Goal: Task Accomplishment & Management: Use online tool/utility

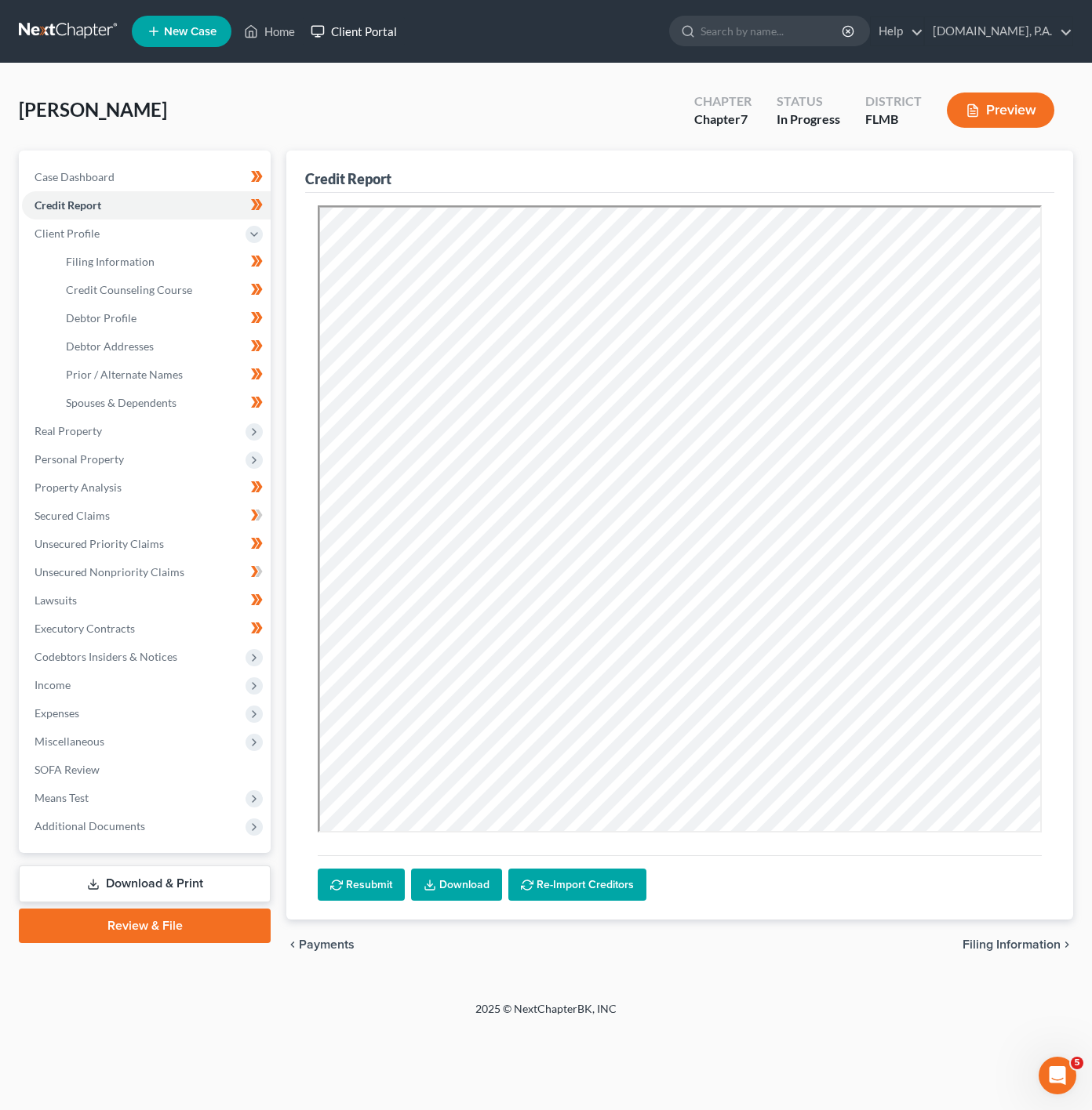
click at [324, 38] on icon at bounding box center [318, 31] width 15 height 18
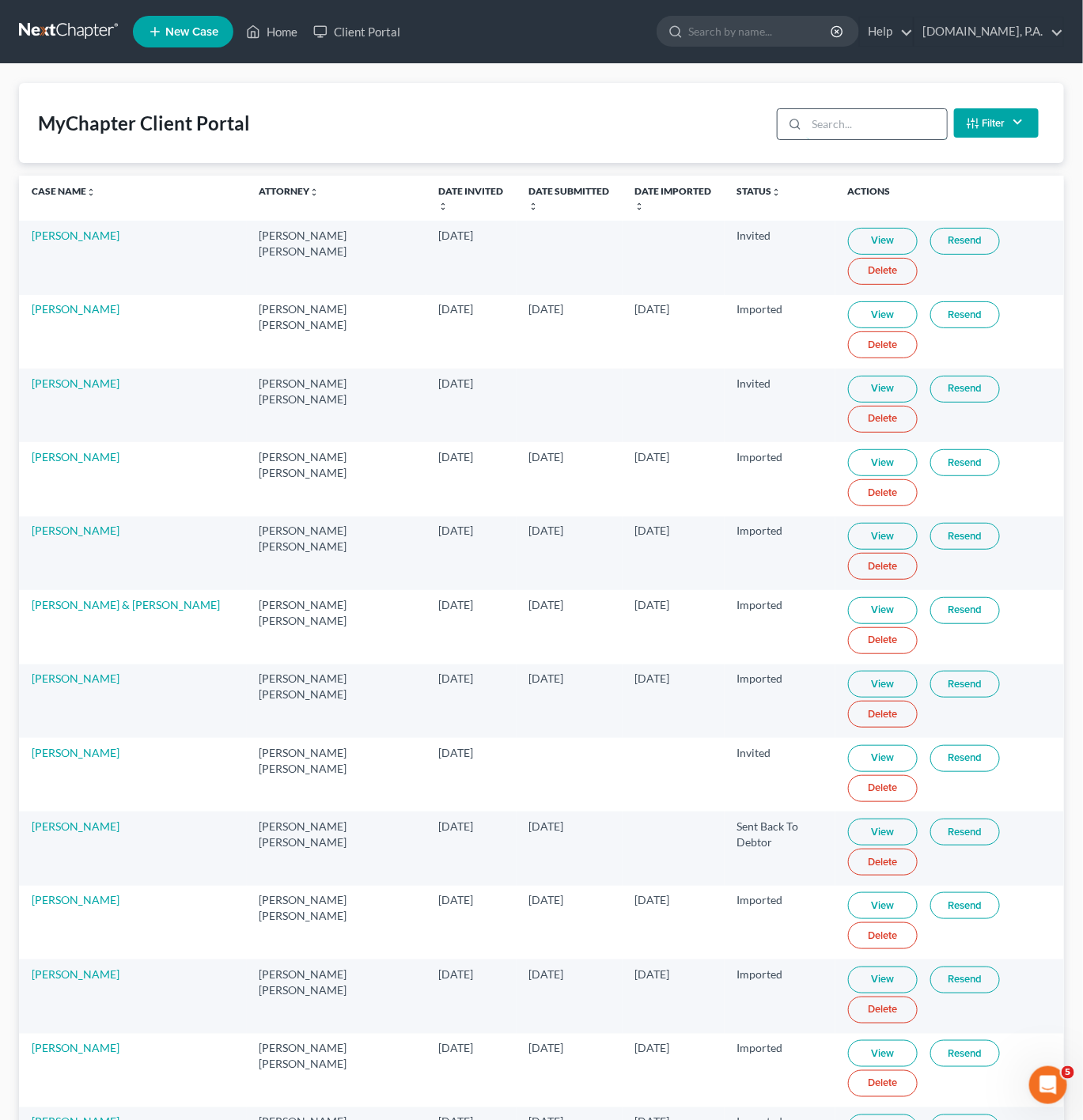
click at [874, 139] on input "search" at bounding box center [877, 124] width 140 height 30
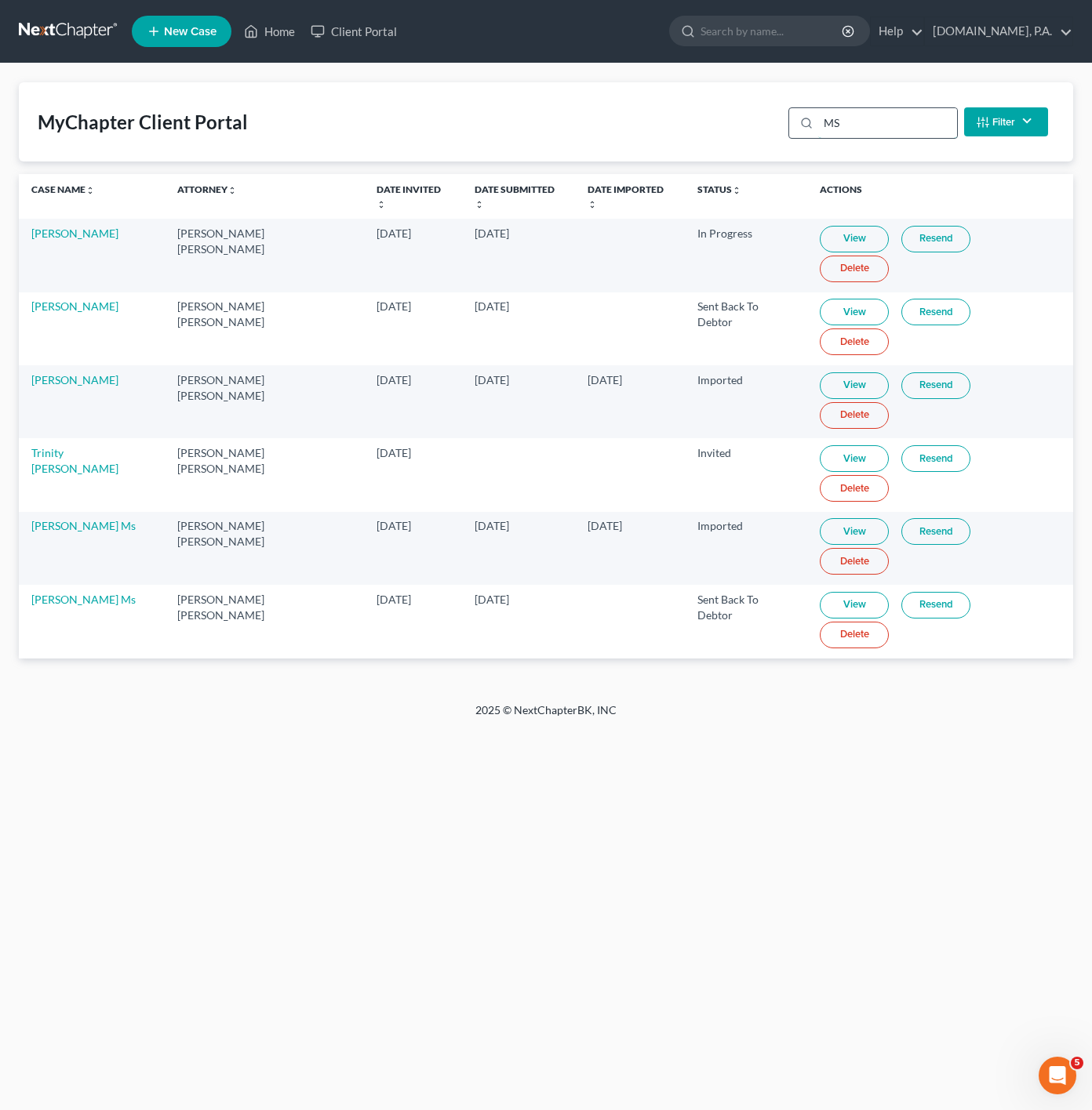
type input "M"
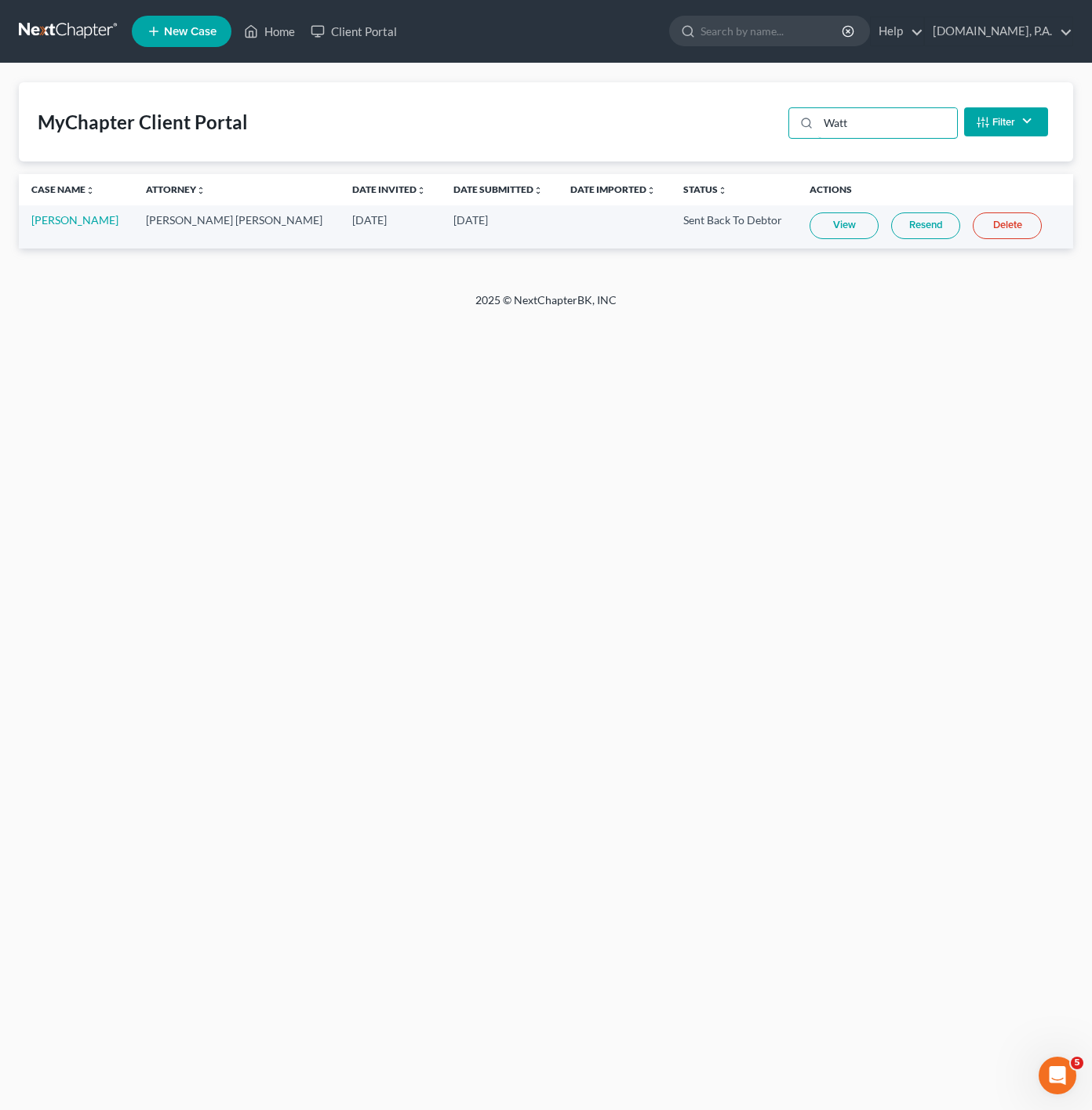
type input "Watt"
click at [836, 229] on link "View" at bounding box center [843, 226] width 69 height 27
click at [258, 34] on icon at bounding box center [251, 32] width 11 height 12
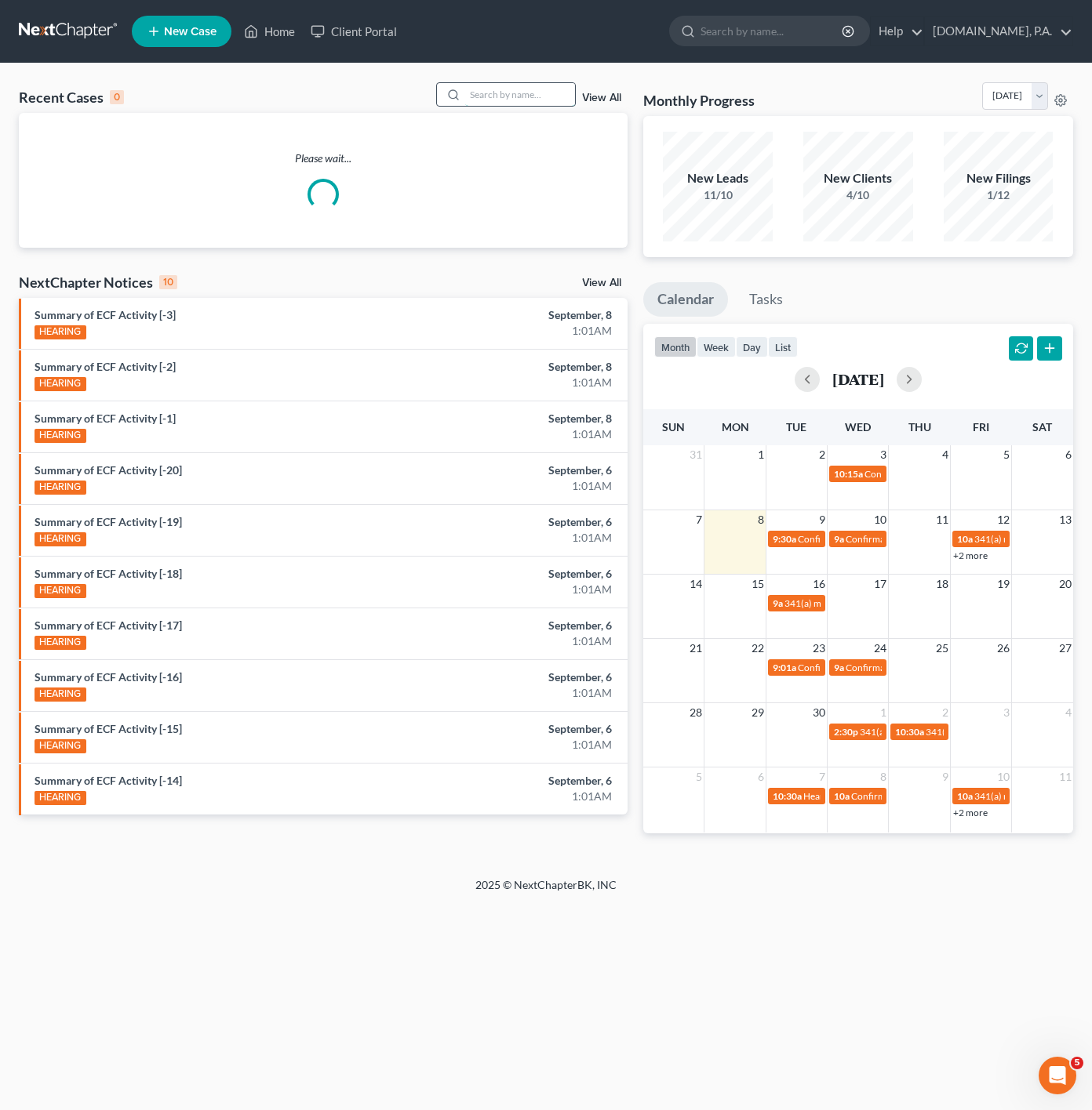
click at [529, 100] on input "search" at bounding box center [519, 94] width 109 height 22
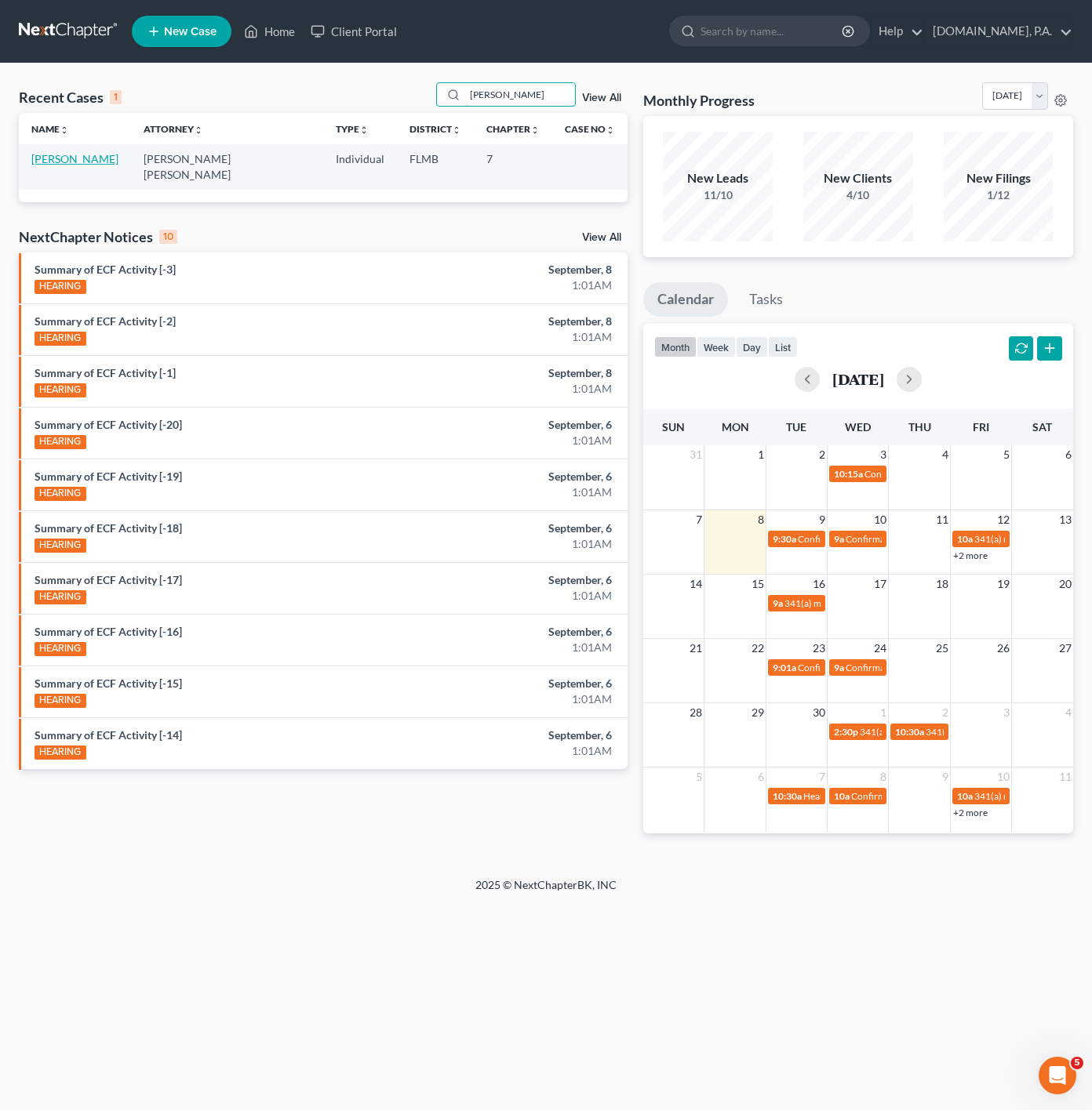
type input "renee watts"
click at [88, 163] on link "Watts, Renee" at bounding box center [75, 159] width 87 height 14
select select "4"
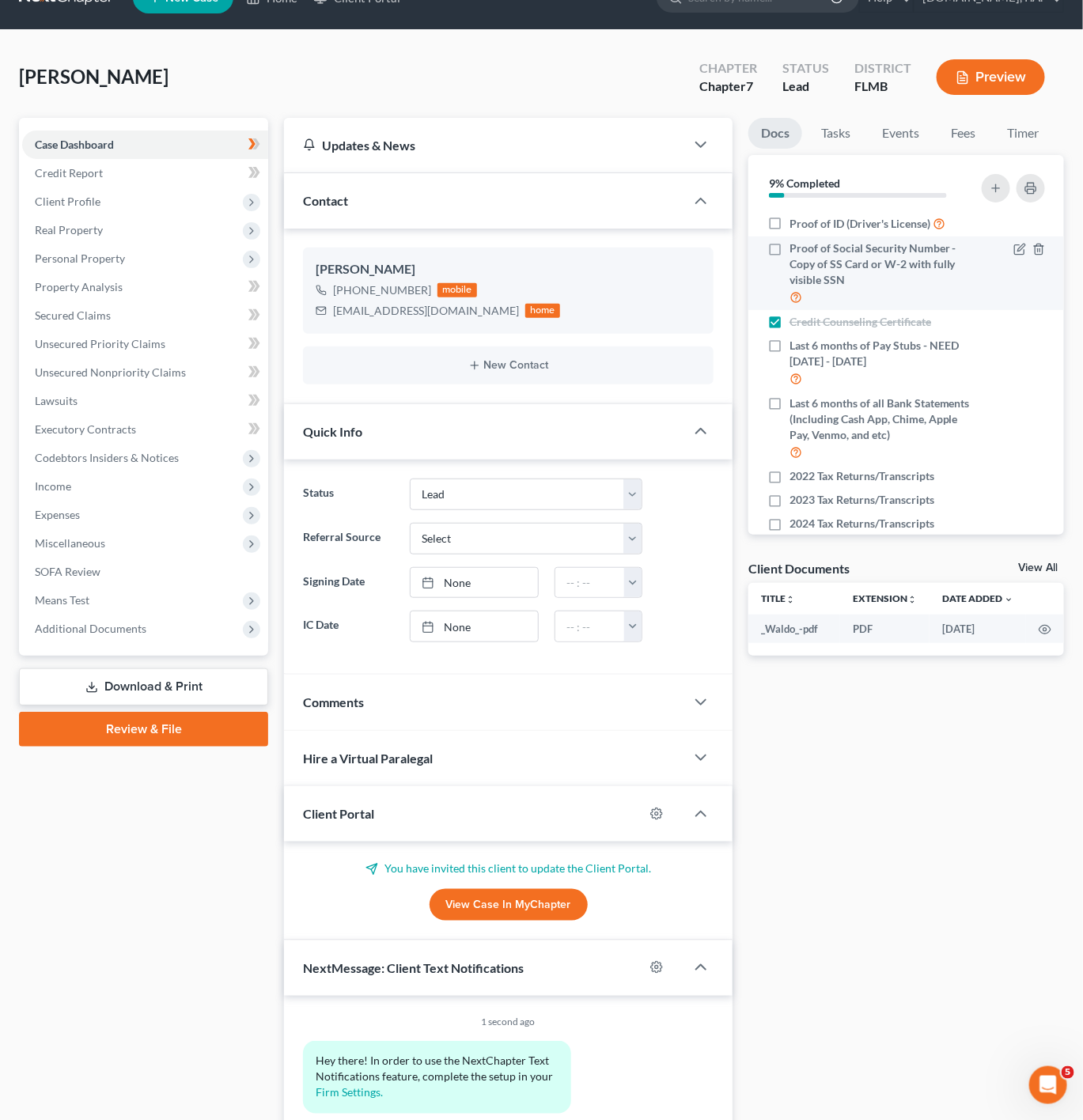
scroll to position [10, 0]
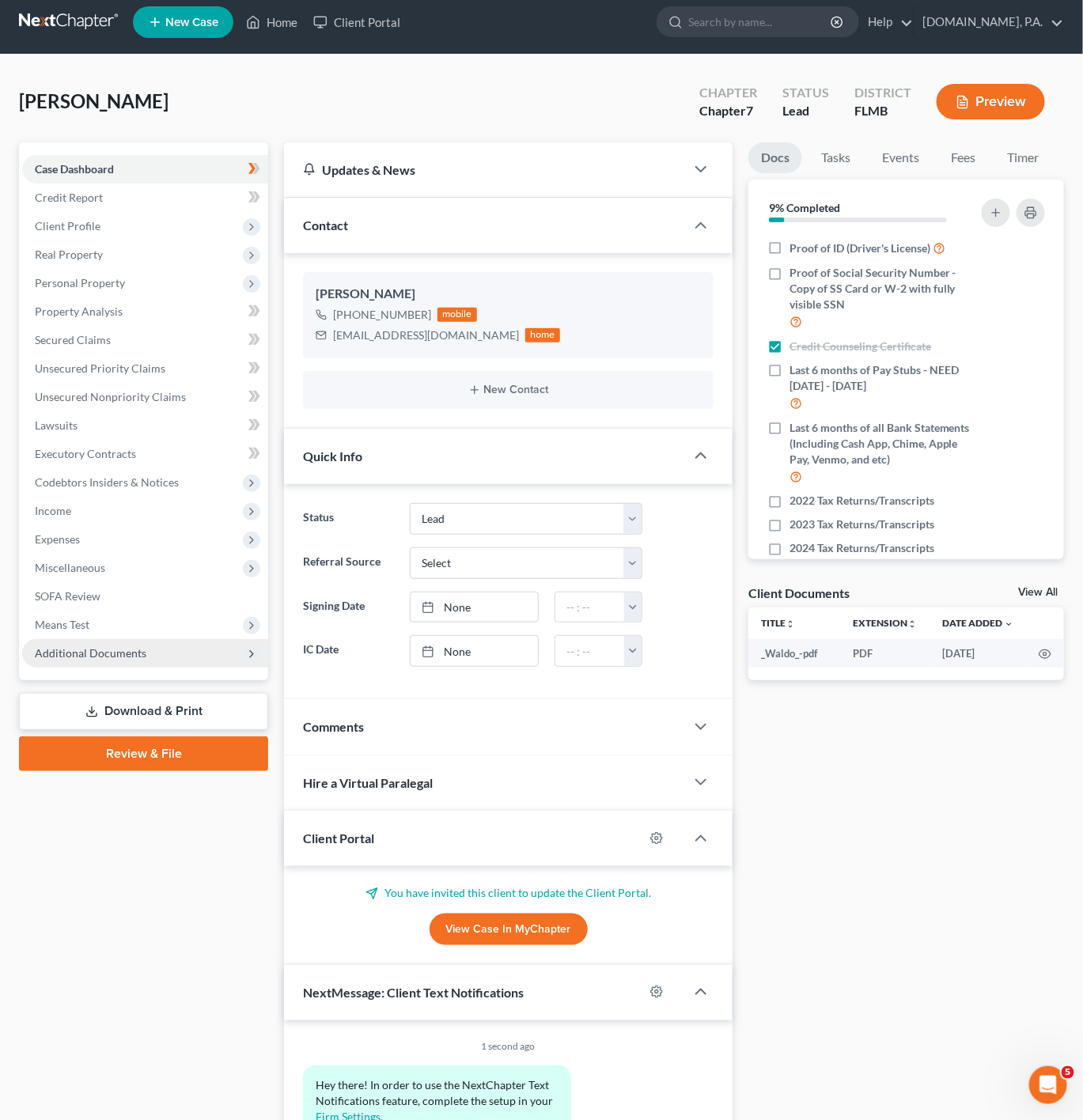
click at [194, 643] on span "Additional Documents" at bounding box center [146, 653] width 246 height 28
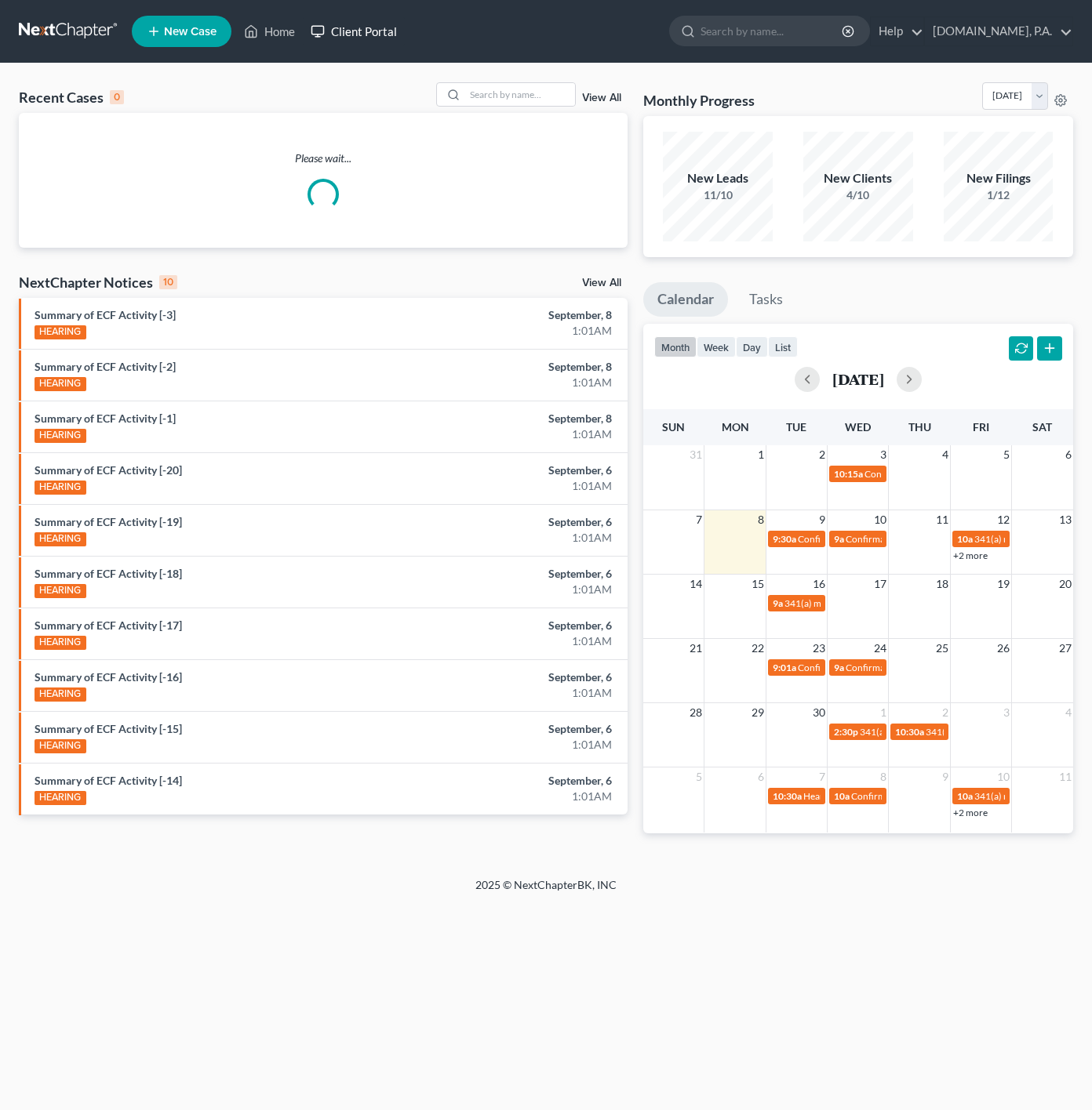
click at [344, 29] on link "Client Portal" at bounding box center [353, 31] width 102 height 28
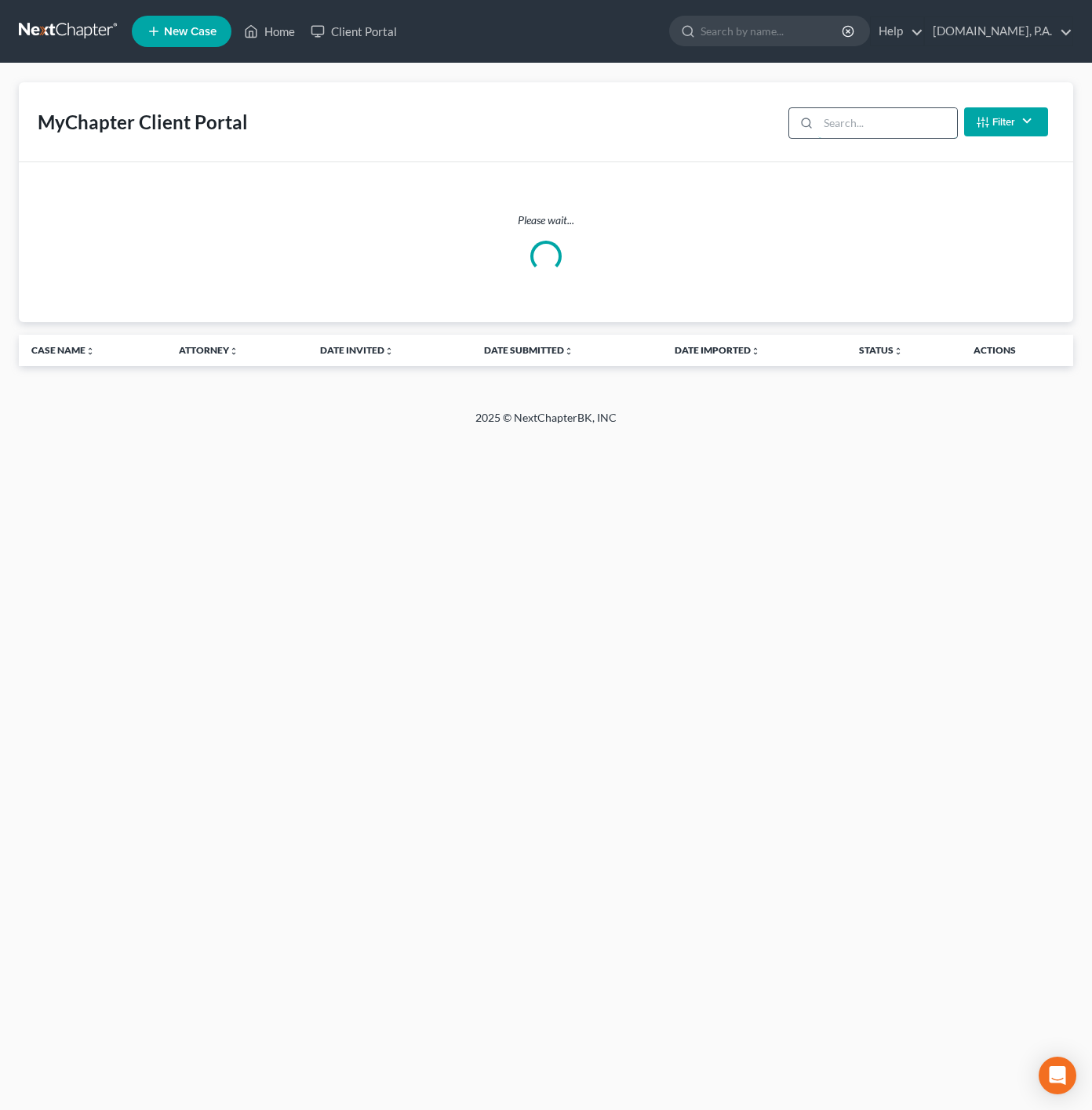
click at [866, 130] on input "search" at bounding box center [887, 123] width 139 height 30
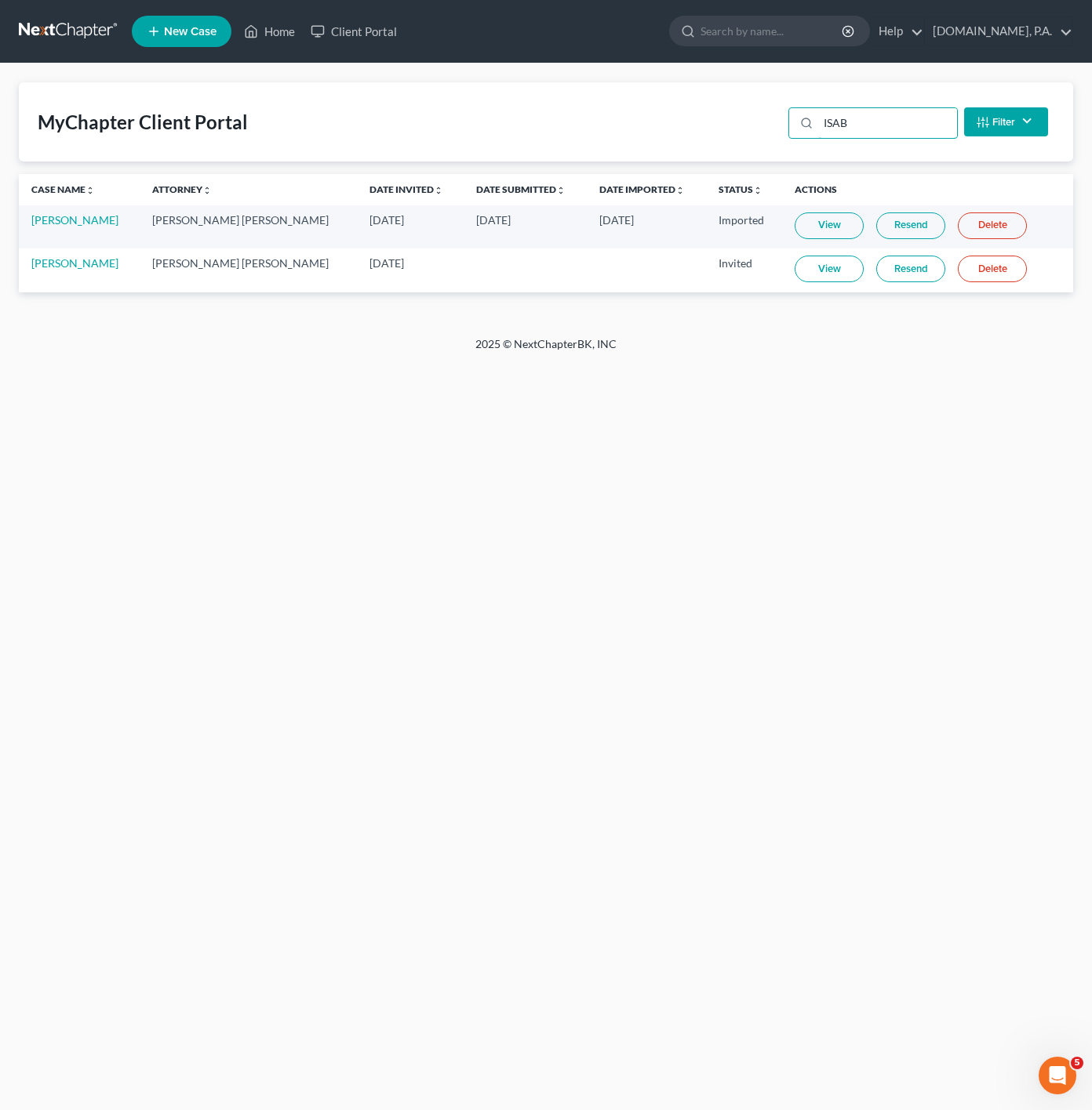
type input "ISAB"
click at [795, 268] on link "View" at bounding box center [828, 269] width 69 height 27
click at [269, 29] on link "Home" at bounding box center [269, 31] width 67 height 28
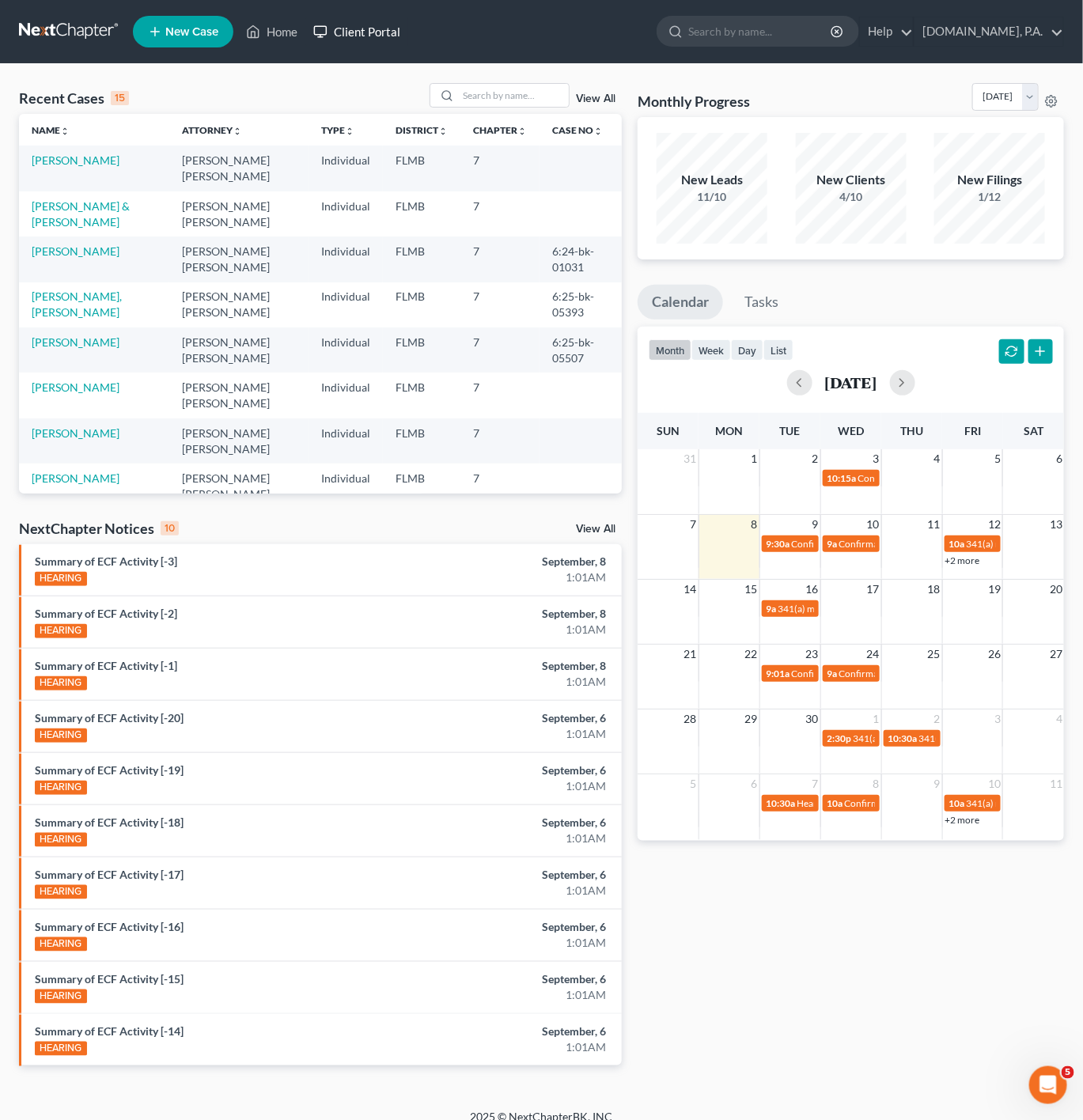
click at [375, 40] on link "Client Portal" at bounding box center [356, 31] width 103 height 28
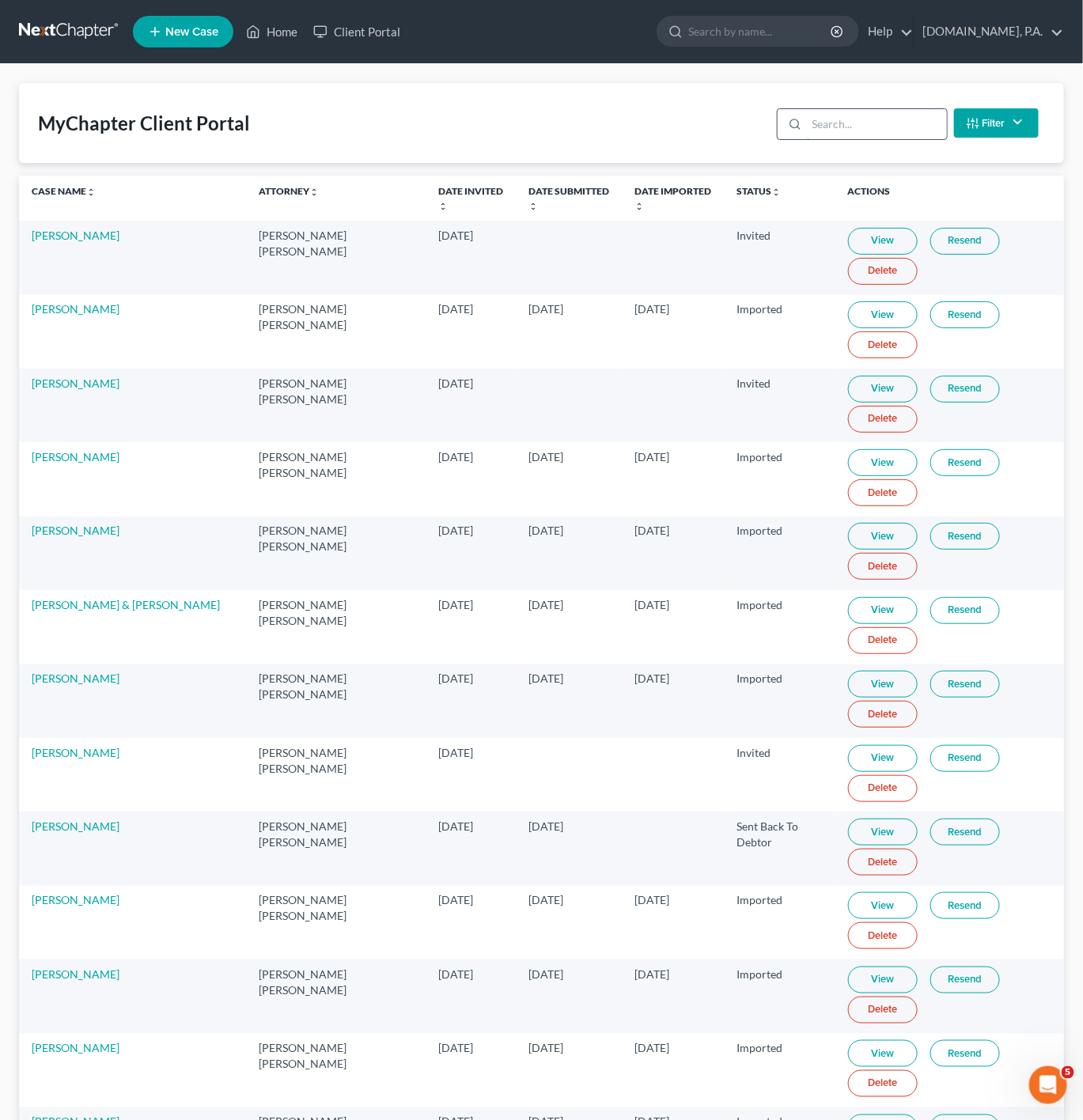
click at [871, 116] on input "search" at bounding box center [877, 124] width 140 height 30
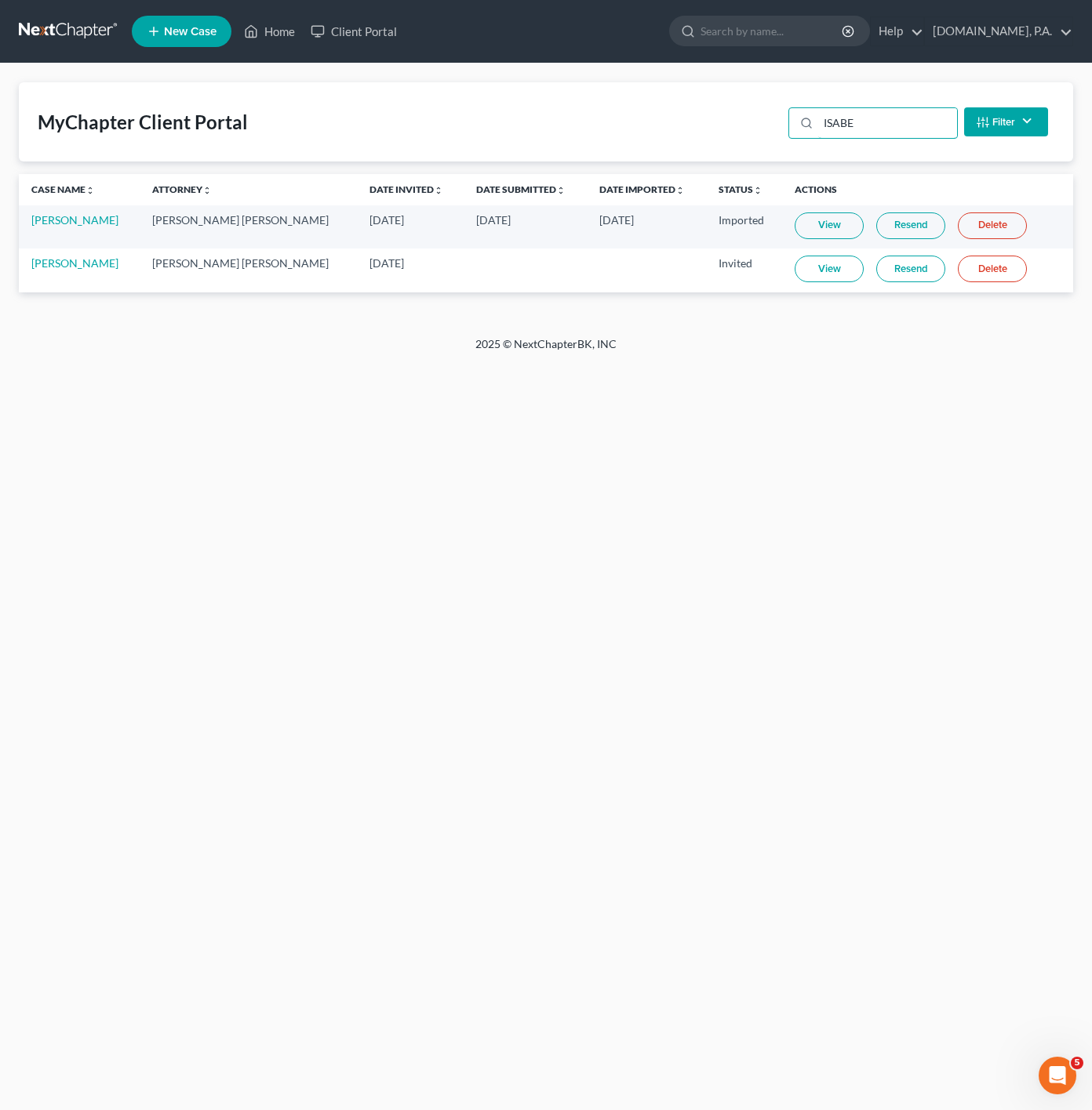
type input "ISABE"
click at [876, 271] on link "Resend" at bounding box center [910, 269] width 69 height 27
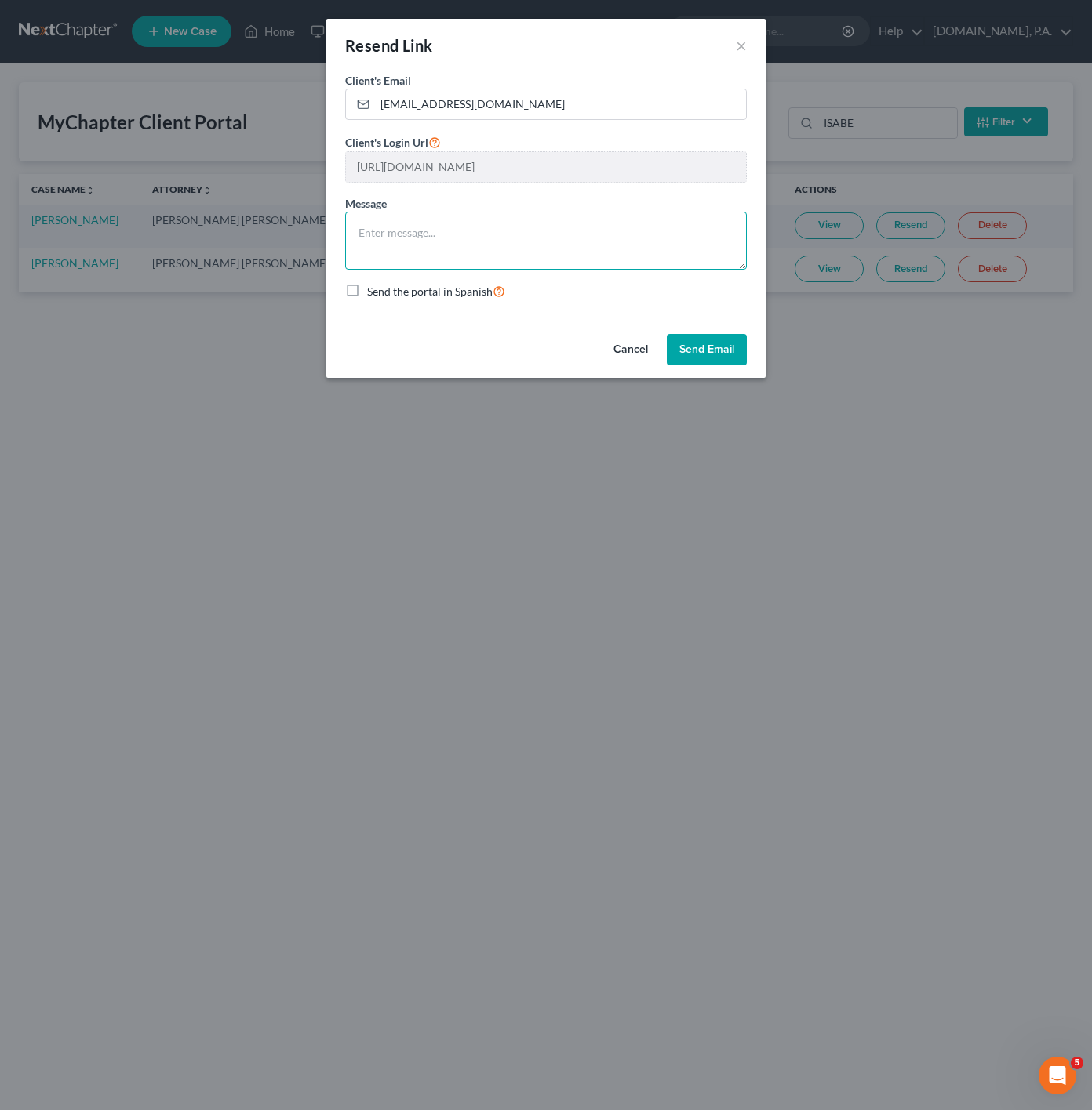
click at [496, 253] on textarea at bounding box center [546, 241] width 401 height 58
click at [734, 356] on button "Send Email" at bounding box center [706, 350] width 80 height 31
